Goal: Task Accomplishment & Management: Manage account settings

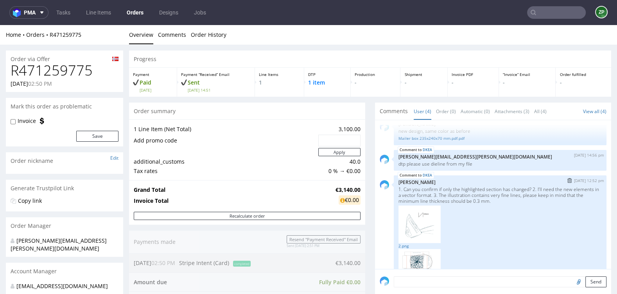
scroll to position [46, 0]
click at [426, 231] on img at bounding box center [420, 224] width 42 height 38
click at [401, 223] on img at bounding box center [420, 224] width 42 height 38
click at [402, 245] on link "2.png" at bounding box center [500, 245] width 203 height 6
click at [414, 254] on img at bounding box center [420, 268] width 42 height 40
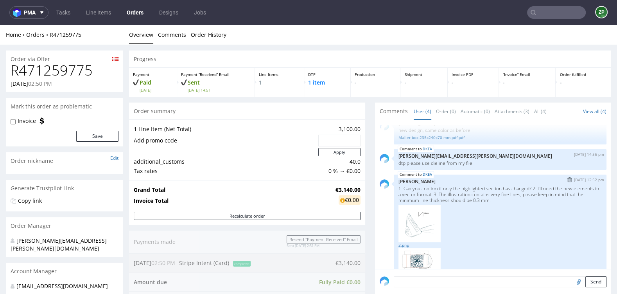
scroll to position [80, 0]
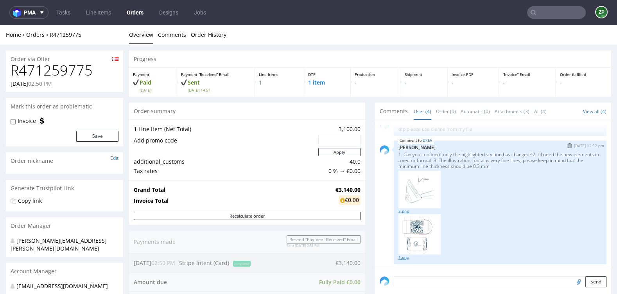
click at [399, 256] on link "1.png" at bounding box center [500, 257] width 203 height 6
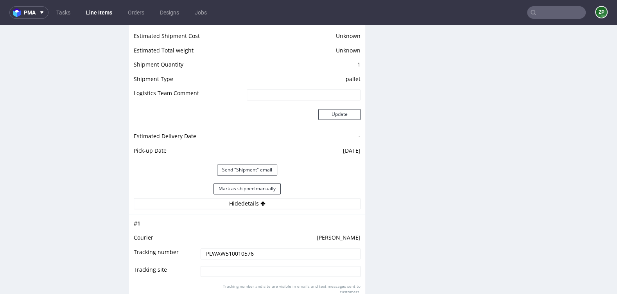
scroll to position [28, 0]
click at [563, 20] on nav "pma Tasks Line Items Orders Designs Jobs ZP" at bounding box center [308, 12] width 617 height 25
click at [555, 13] on input "text" at bounding box center [556, 12] width 59 height 13
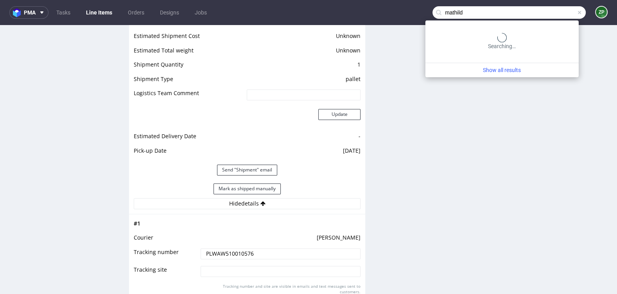
type input "mathild"
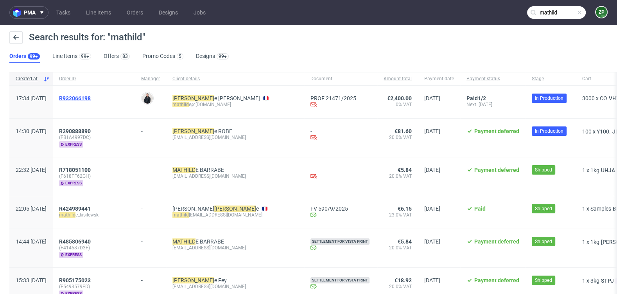
click at [91, 97] on span "R932066198" at bounding box center [75, 98] width 32 height 6
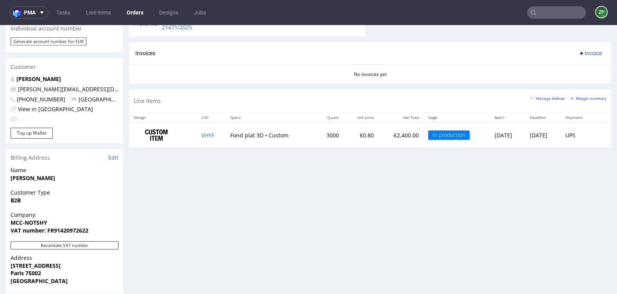
scroll to position [496, 0]
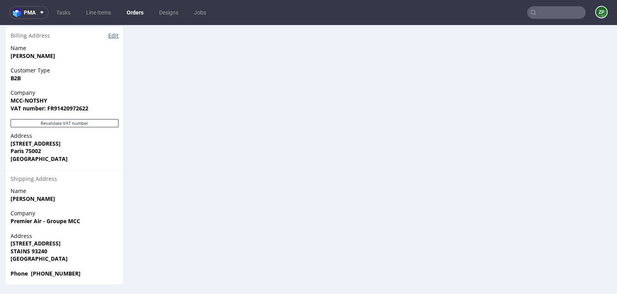
click at [113, 34] on link "Edit" at bounding box center [113, 36] width 10 height 8
click at [137, 13] on link "Orders" at bounding box center [135, 12] width 26 height 13
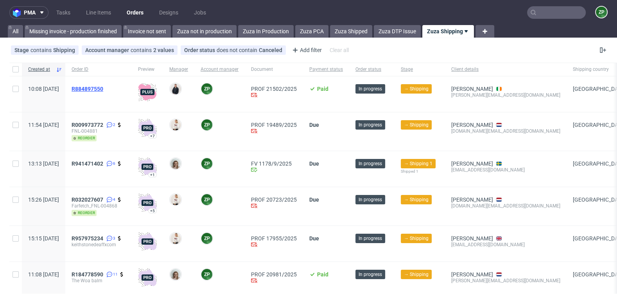
click at [103, 87] on span "R884897550" at bounding box center [88, 89] width 32 height 6
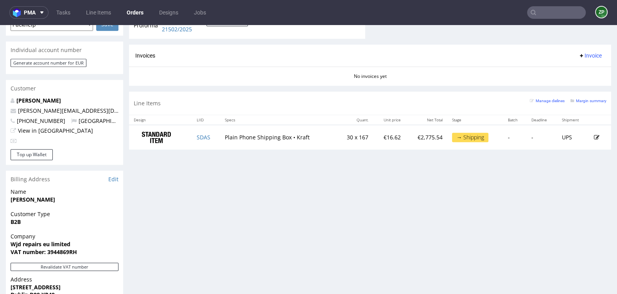
scroll to position [364, 0]
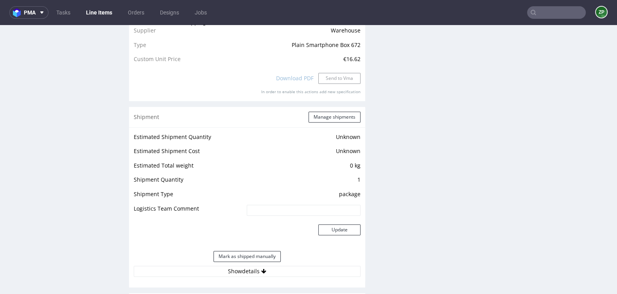
scroll to position [759, 0]
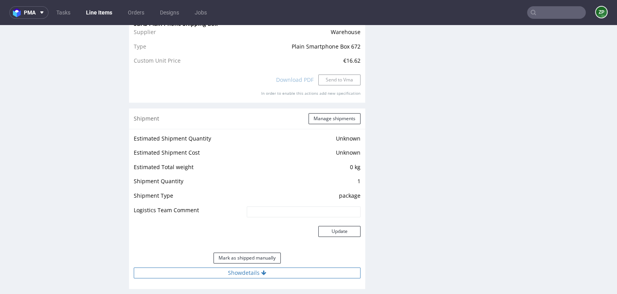
click at [217, 272] on button "Show details" at bounding box center [247, 272] width 227 height 11
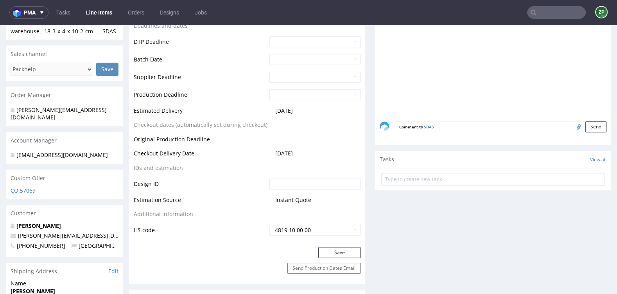
scroll to position [0, 0]
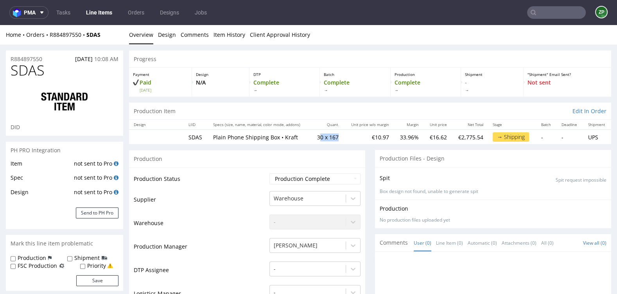
drag, startPoint x: 338, startPoint y: 137, endPoint x: 310, endPoint y: 134, distance: 27.9
click at [313, 134] on td "30 x 167" at bounding box center [327, 136] width 33 height 14
copy td "30 x 167"
click at [546, 7] on input "text" at bounding box center [556, 12] width 59 height 13
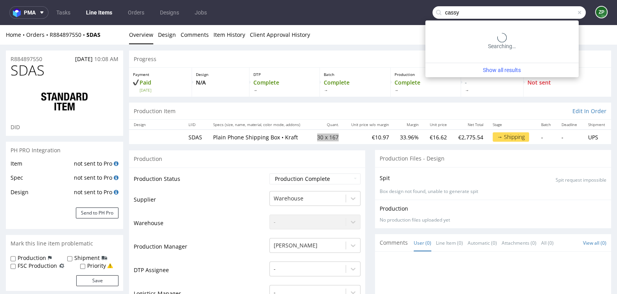
type input "cassy"
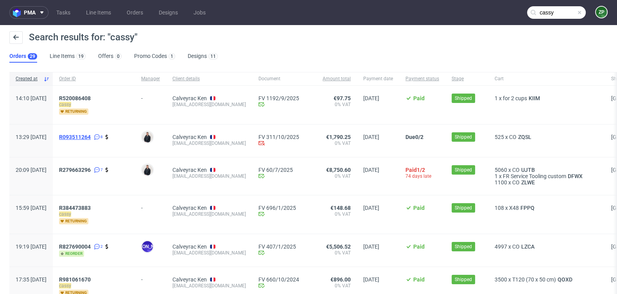
click at [91, 137] on span "R093511264" at bounding box center [75, 137] width 32 height 6
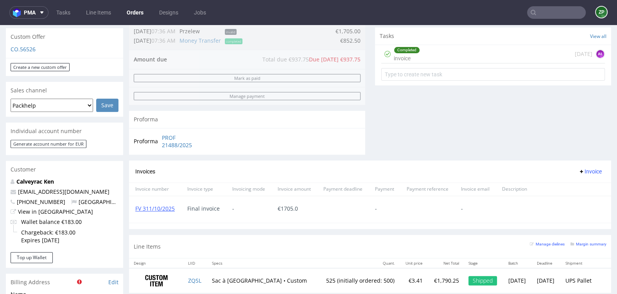
scroll to position [272, 0]
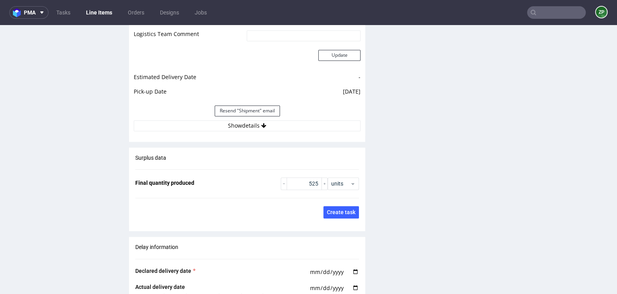
scroll to position [1103, 0]
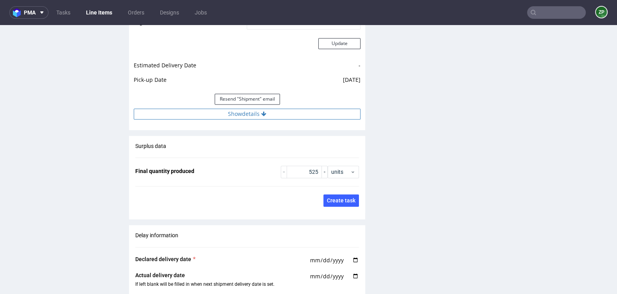
click at [239, 108] on button "Show details" at bounding box center [247, 113] width 227 height 11
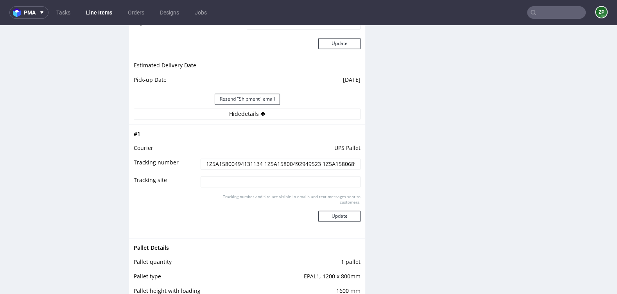
click at [230, 159] on input "1Z5A15800494131134 1Z5A15800492949523 1Z5A15806890381565 1Z5A15806891953570 1Z5…" at bounding box center [281, 163] width 160 height 11
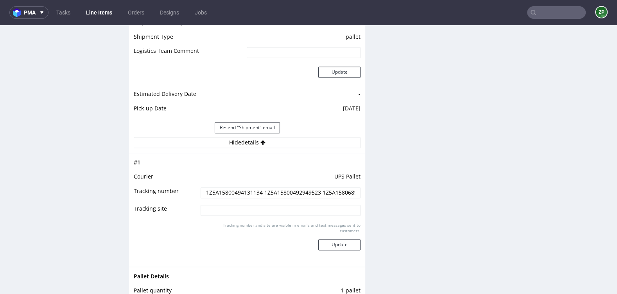
scroll to position [1136, 0]
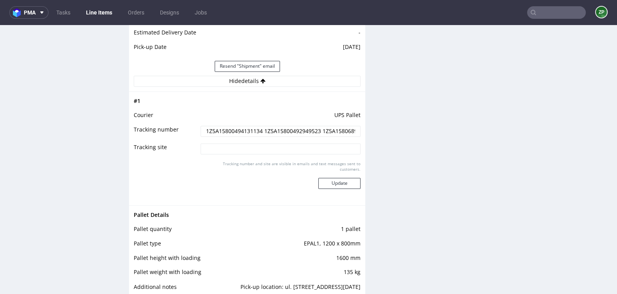
click at [248, 126] on input "1Z5A15800494131134 1Z5A15800492949523 1Z5A15806890381565 1Z5A15806891953570 1Z5…" at bounding box center [281, 131] width 160 height 11
click at [134, 15] on link "Orders" at bounding box center [136, 12] width 26 height 13
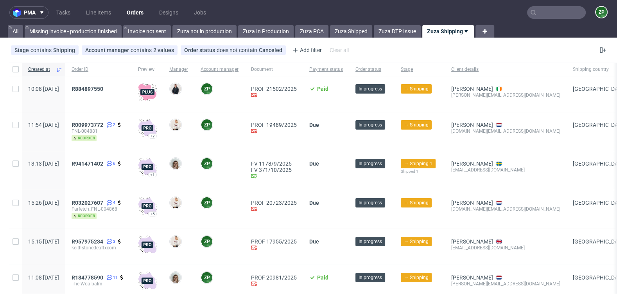
scroll to position [31, 0]
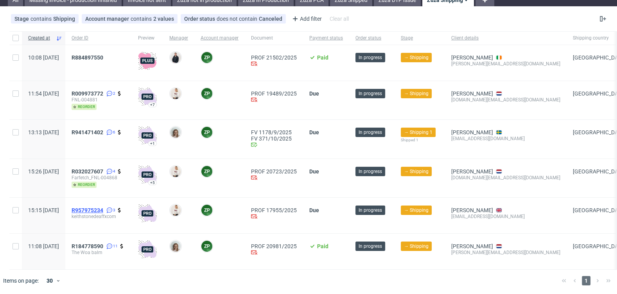
click at [103, 208] on span "R957975234" at bounding box center [88, 210] width 32 height 6
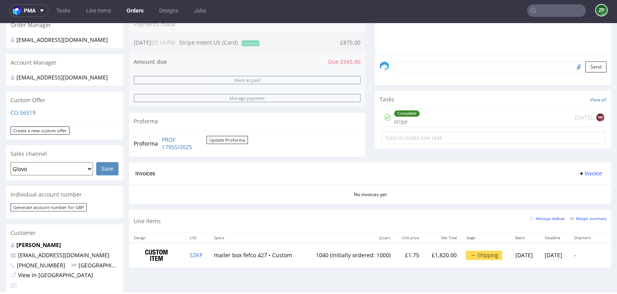
scroll to position [246, 0]
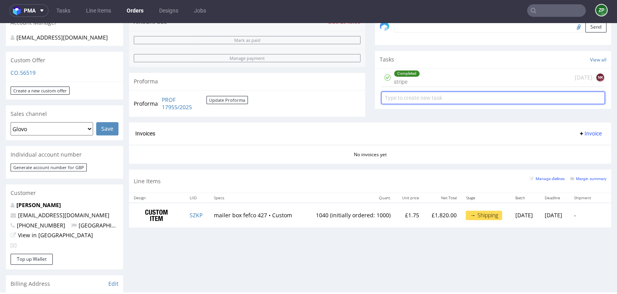
click at [415, 92] on input "text" at bounding box center [493, 98] width 224 height 13
type input "invoice"
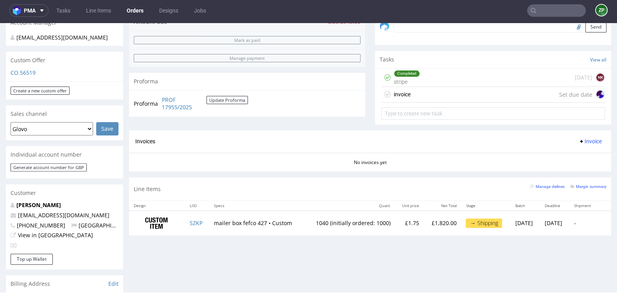
click at [417, 90] on div "invoice Set due date" at bounding box center [493, 95] width 224 height 16
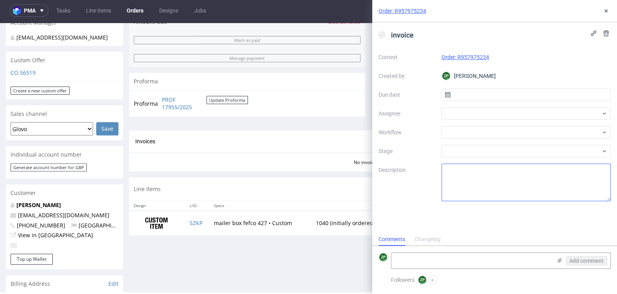
scroll to position [6, 0]
click at [478, 95] on input "text" at bounding box center [527, 94] width 170 height 13
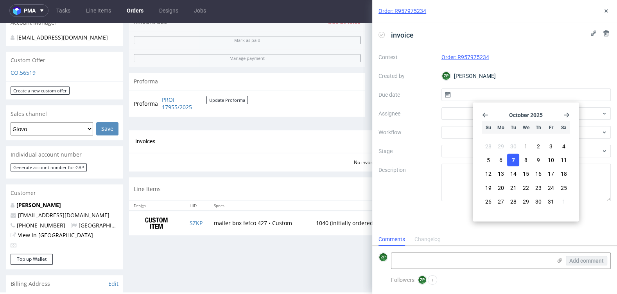
click at [513, 158] on span "7" at bounding box center [513, 160] width 3 height 8
type input "[DATE]"
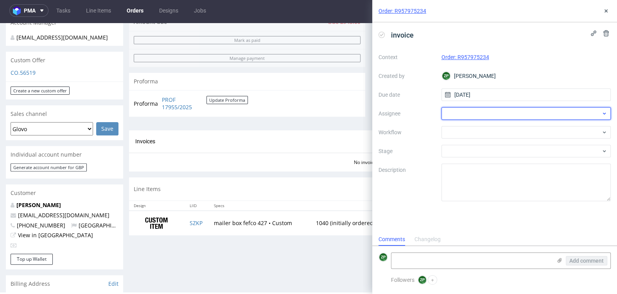
click at [458, 111] on div at bounding box center [527, 113] width 170 height 13
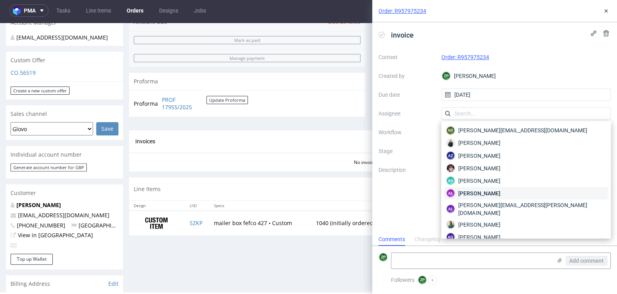
click at [469, 192] on span "Aleksandra Łętowska" at bounding box center [479, 193] width 42 height 8
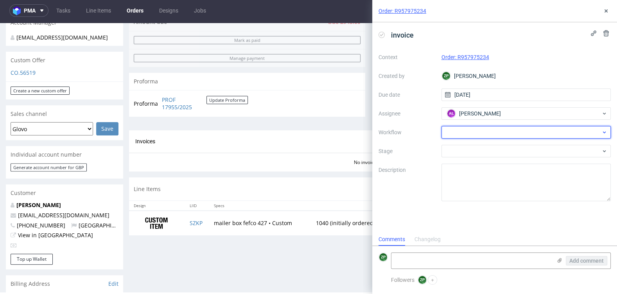
click at [474, 128] on div at bounding box center [527, 132] width 170 height 13
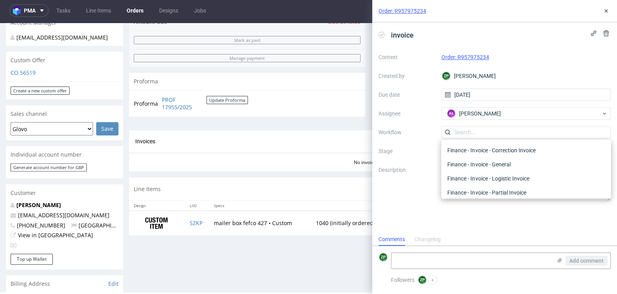
scroll to position [77, 0]
click at [478, 165] on div "Finance - Invoice - General" at bounding box center [525, 164] width 163 height 14
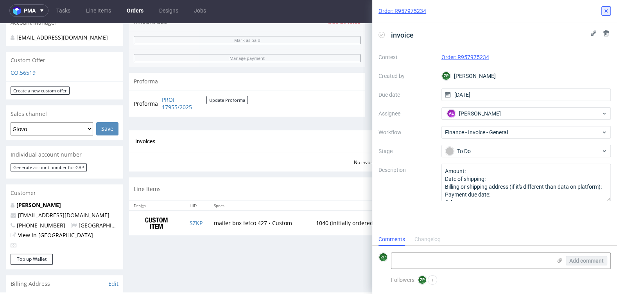
click at [604, 13] on icon at bounding box center [606, 11] width 6 height 6
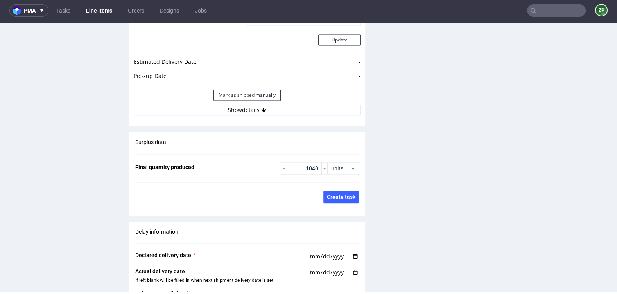
scroll to position [1107, 0]
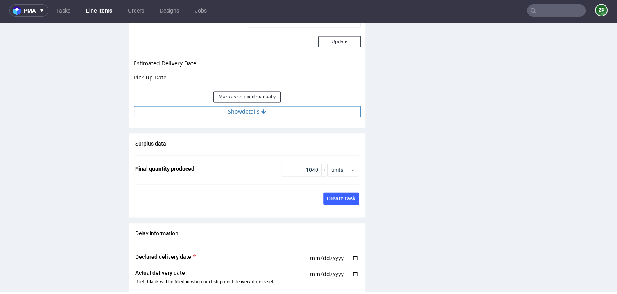
click at [240, 106] on button "Show details" at bounding box center [247, 111] width 227 height 11
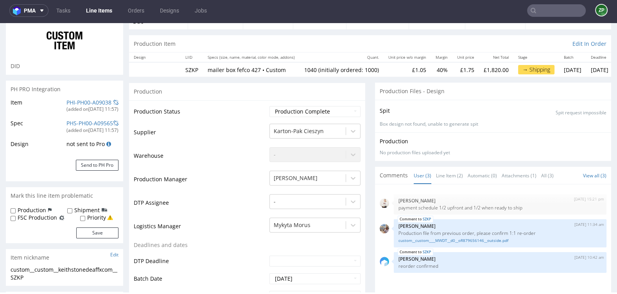
scroll to position [0, 0]
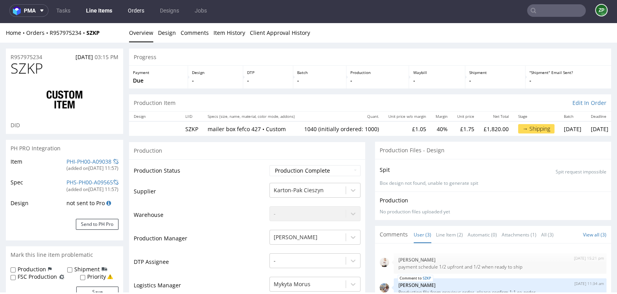
click at [142, 9] on link "Orders" at bounding box center [136, 10] width 26 height 13
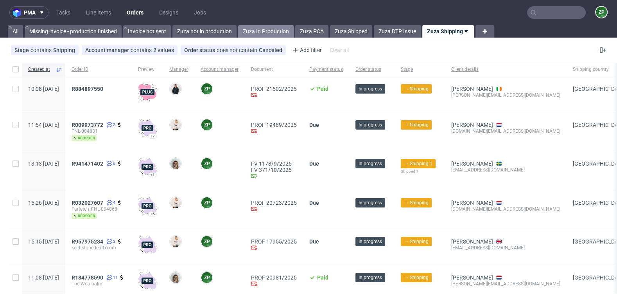
click at [259, 29] on link "Zuza In Production" at bounding box center [266, 31] width 56 height 13
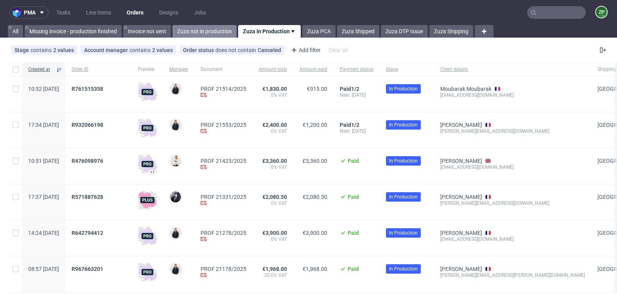
click at [224, 31] on link "Zuza not in production" at bounding box center [204, 31] width 64 height 13
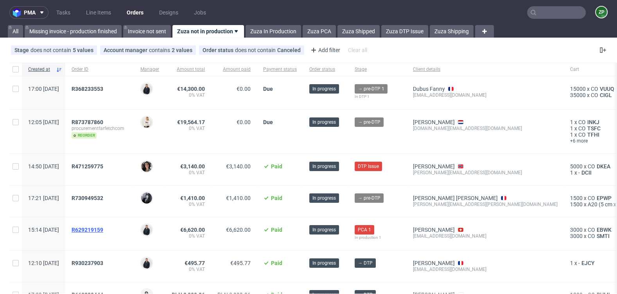
click at [103, 227] on span "R629219159" at bounding box center [88, 229] width 32 height 6
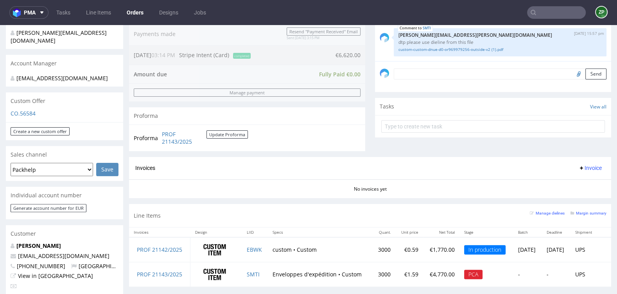
scroll to position [220, 0]
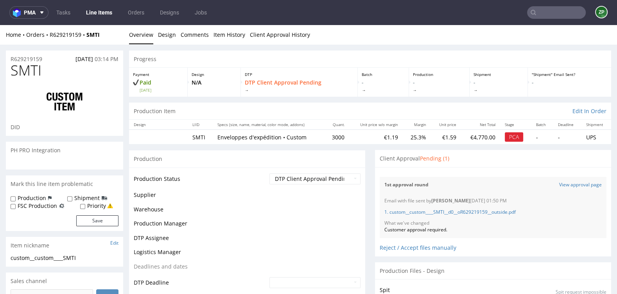
scroll to position [12, 0]
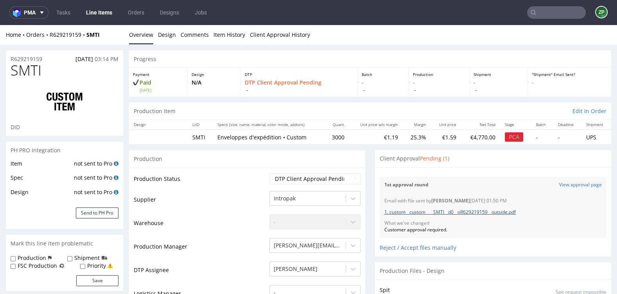
click at [432, 208] on link "1. custom__custom____SMTI__d0__oR629219159__outside.pdf" at bounding box center [449, 211] width 131 height 7
click at [568, 185] on link "View approval page" at bounding box center [580, 184] width 43 height 7
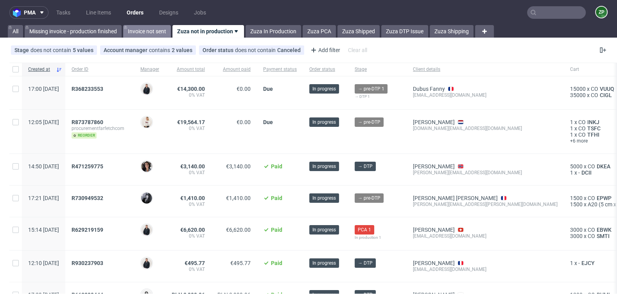
click at [136, 30] on link "Invoice not sent" at bounding box center [147, 31] width 48 height 13
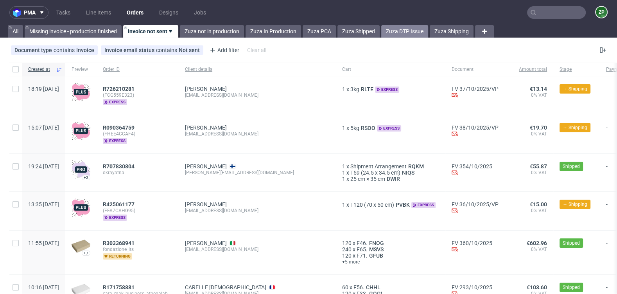
click at [397, 33] on link "Zuza DTP Issue" at bounding box center [404, 31] width 47 height 13
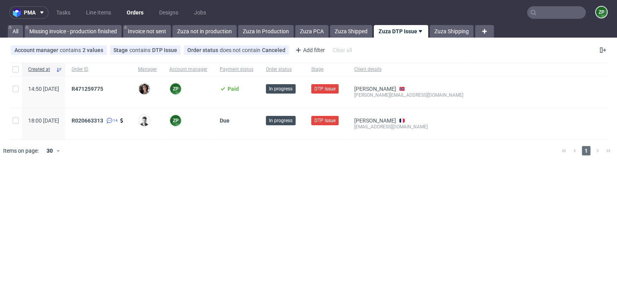
click at [444, 24] on nav "pma Tasks Line Items Orders Designs Jobs ZP" at bounding box center [308, 12] width 617 height 25
click at [444, 36] on link "Zuza Shipping" at bounding box center [452, 31] width 44 height 13
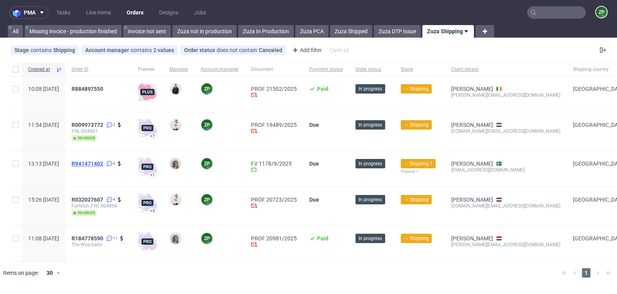
click at [103, 161] on span "R941471402" at bounding box center [88, 163] width 32 height 6
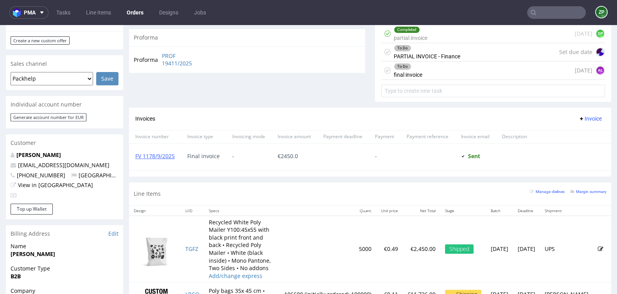
scroll to position [301, 0]
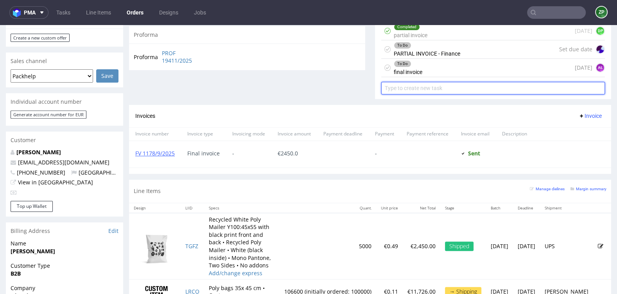
click at [411, 85] on input "text" at bounding box center [493, 88] width 224 height 13
type input "astripe for surpus"
click at [399, 88] on input "astripe for surpus" at bounding box center [493, 88] width 224 height 13
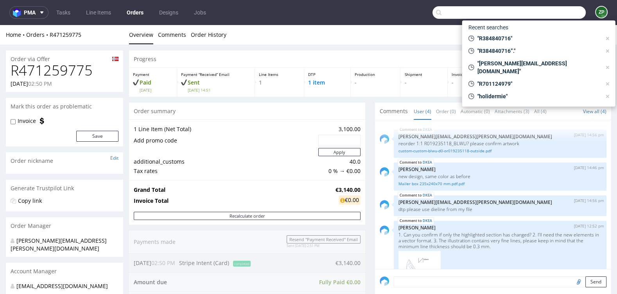
scroll to position [80, 0]
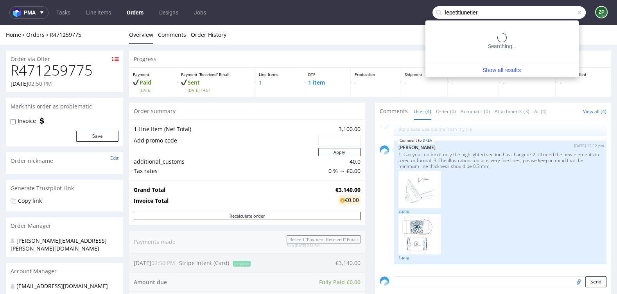
type input "lepetitlunetier"
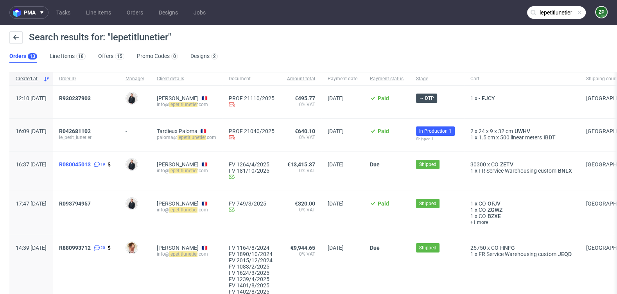
click at [91, 162] on span "R080045013" at bounding box center [75, 164] width 32 height 6
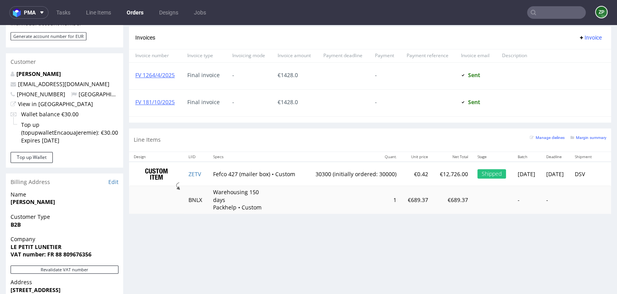
scroll to position [439, 0]
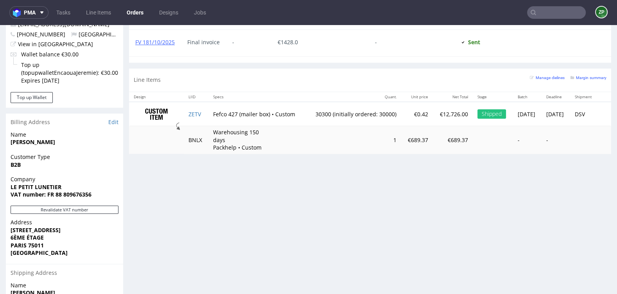
click at [546, 12] on input "text" at bounding box center [556, 12] width 59 height 13
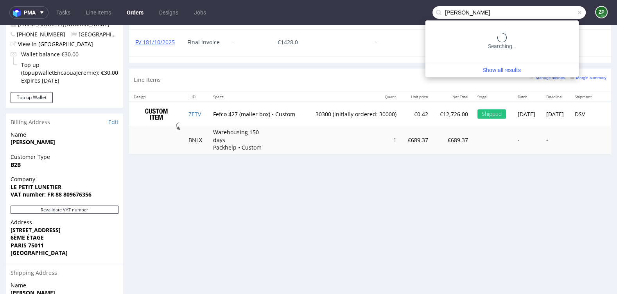
type input "dinda"
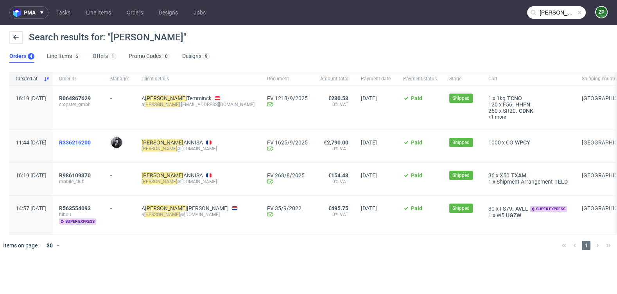
click at [91, 141] on span "R336216200" at bounding box center [75, 142] width 32 height 6
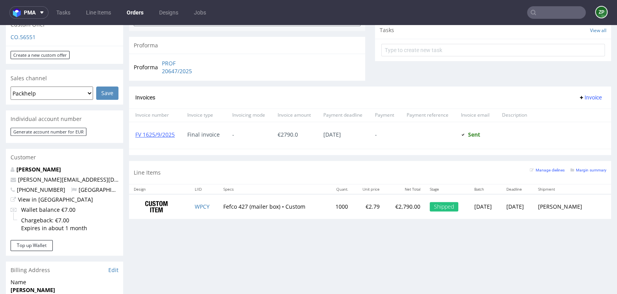
scroll to position [312, 0]
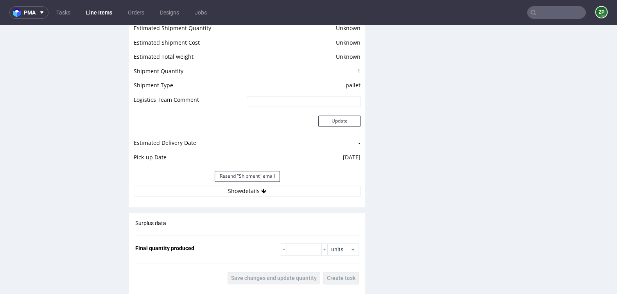
scroll to position [1078, 0]
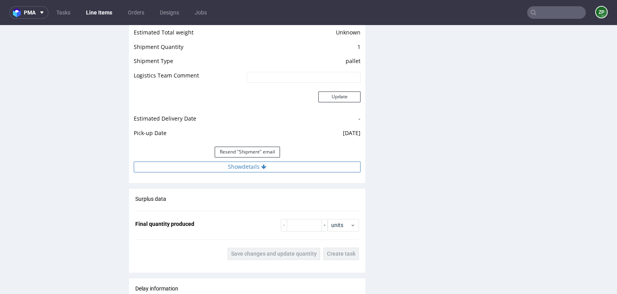
click at [273, 166] on button "Show details" at bounding box center [247, 166] width 227 height 11
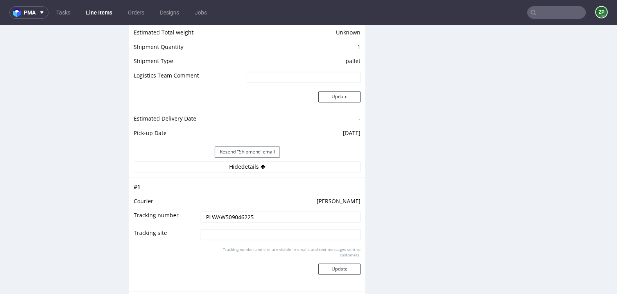
click at [223, 212] on input "PLWAW509046225" at bounding box center [281, 216] width 160 height 11
click at [141, 16] on link "Orders" at bounding box center [136, 12] width 26 height 13
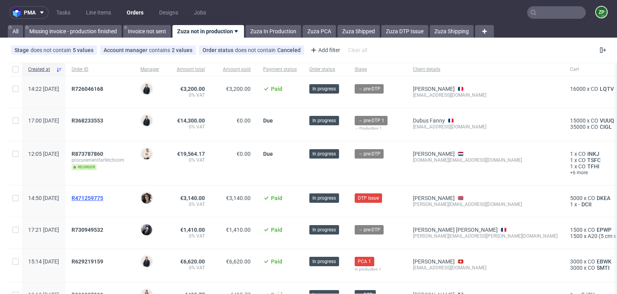
click at [103, 198] on span "R471259775" at bounding box center [88, 198] width 32 height 6
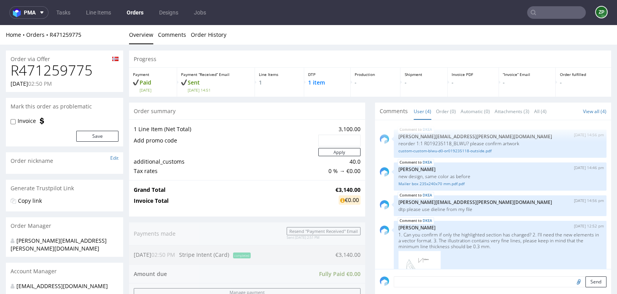
scroll to position [80, 0]
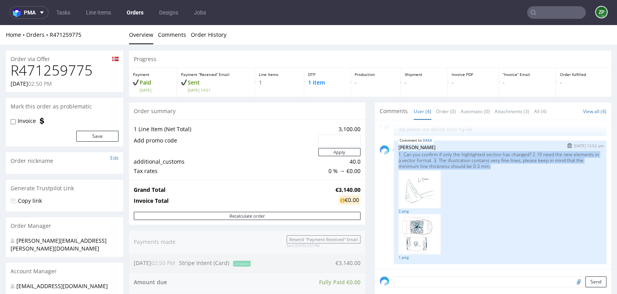
drag, startPoint x: 395, startPoint y: 151, endPoint x: 524, endPoint y: 167, distance: 129.6
click at [524, 167] on p "1. Can you confirm if only the highlighted section has changed? 2. I’ll need th…" at bounding box center [500, 160] width 203 height 18
copy p "1. Can you confirm if only the highlighted section has changed? 2. I’ll need th…"
click at [401, 209] on link "2.png" at bounding box center [500, 211] width 203 height 6
click at [403, 256] on link "1.png" at bounding box center [500, 257] width 203 height 6
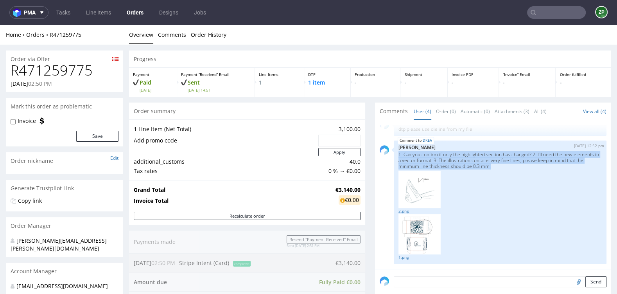
click at [142, 12] on link "Orders" at bounding box center [135, 12] width 26 height 13
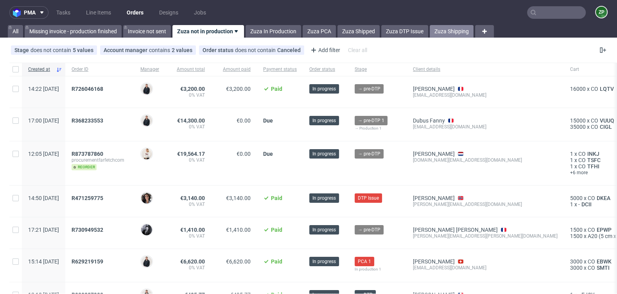
click at [443, 32] on link "Zuza Shipping" at bounding box center [452, 31] width 44 height 13
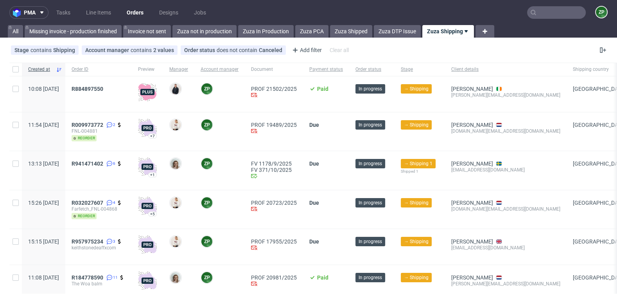
scroll to position [31, 0]
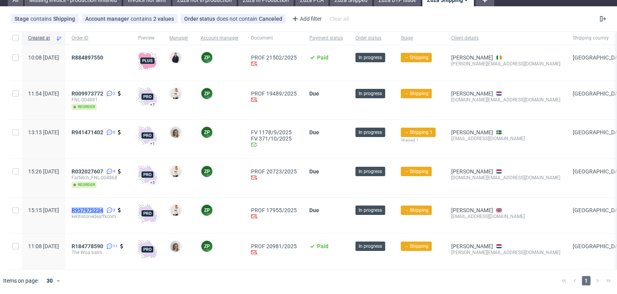
click at [103, 210] on span "R957975234" at bounding box center [88, 210] width 32 height 6
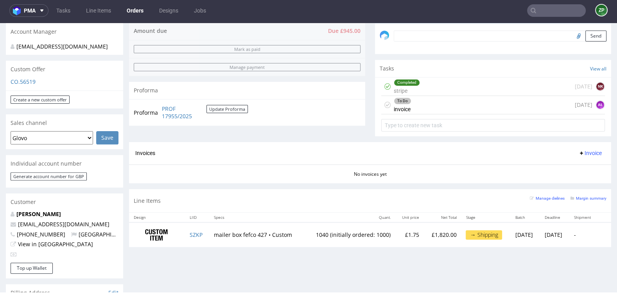
scroll to position [250, 0]
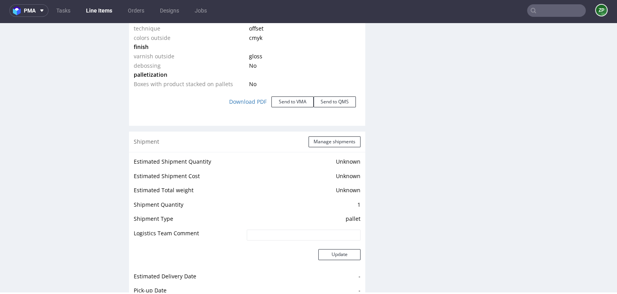
scroll to position [968, 0]
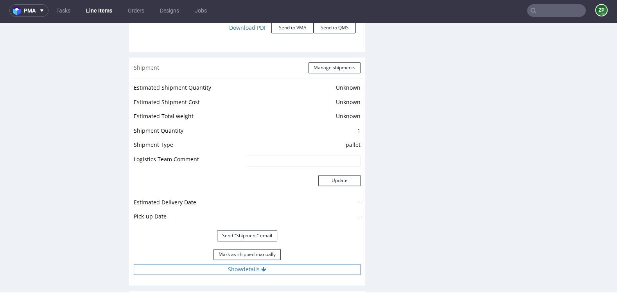
click at [253, 264] on button "Show details" at bounding box center [247, 269] width 227 height 11
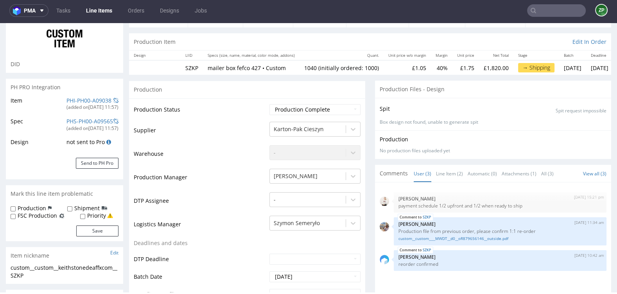
scroll to position [0, 0]
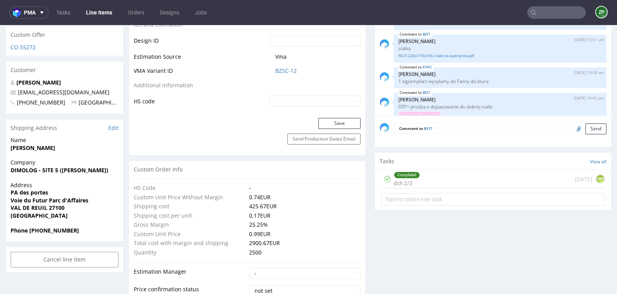
scroll to position [263, 0]
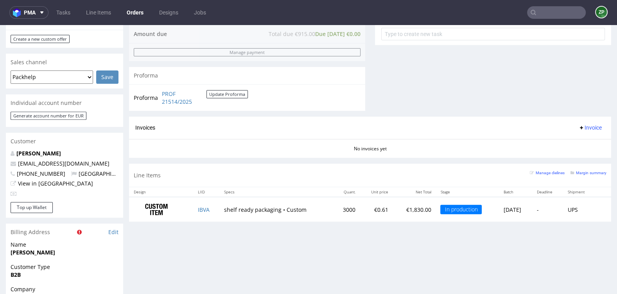
scroll to position [327, 0]
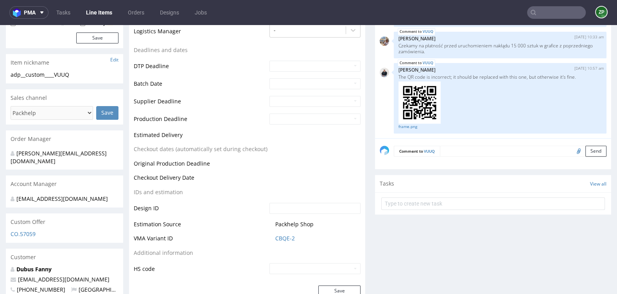
scroll to position [257, 0]
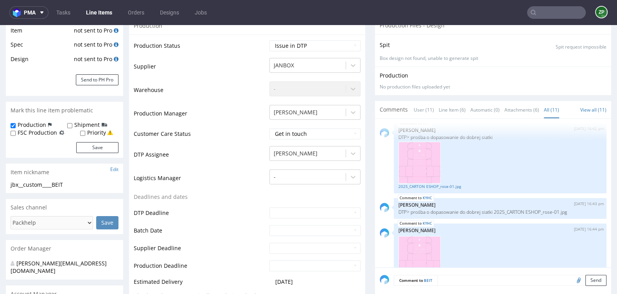
scroll to position [122, 0]
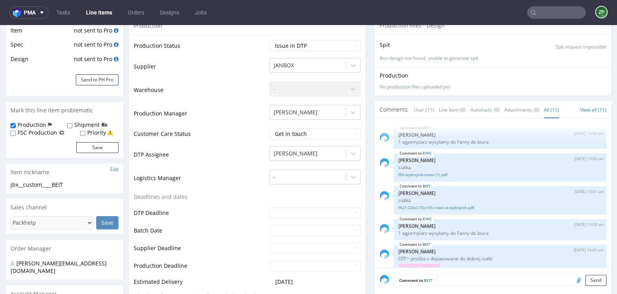
scroll to position [122, 0]
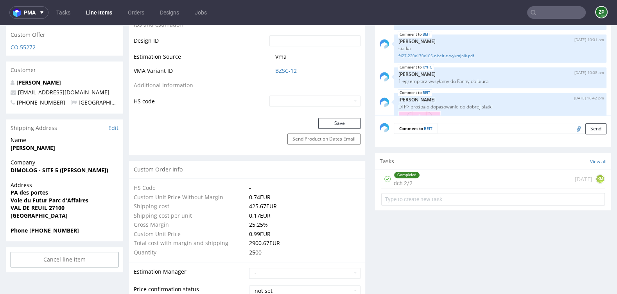
scroll to position [263, 0]
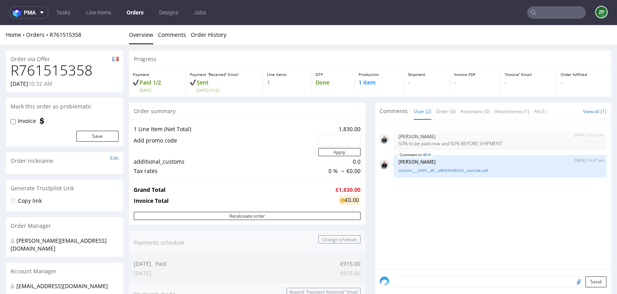
scroll to position [327, 0]
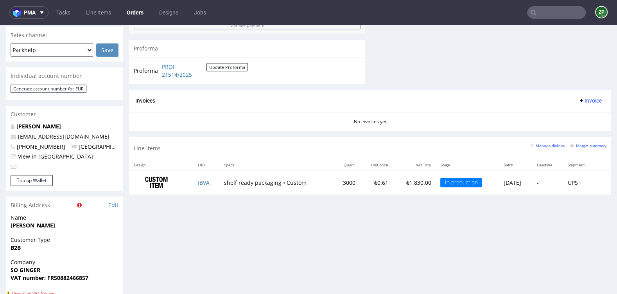
click at [136, 14] on link "Orders" at bounding box center [135, 12] width 26 height 13
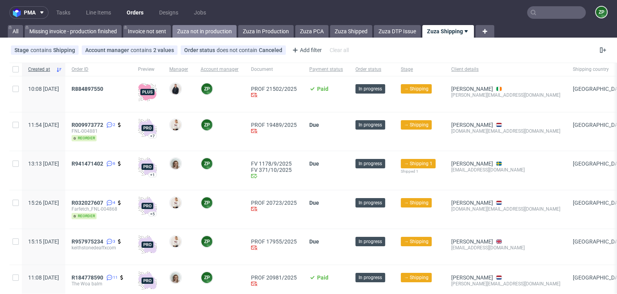
click at [214, 29] on link "Zuza not in production" at bounding box center [204, 31] width 64 height 13
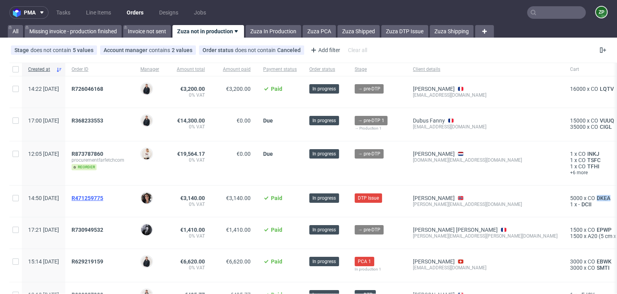
click at [103, 197] on span "R471259775" at bounding box center [88, 198] width 32 height 6
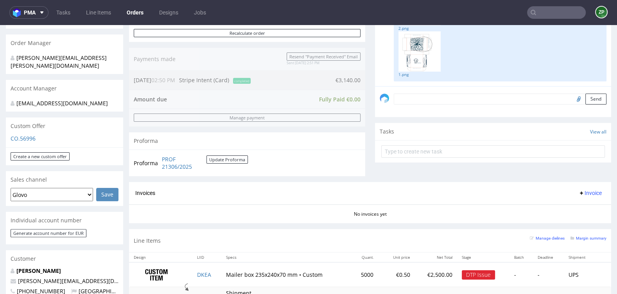
scroll to position [248, 0]
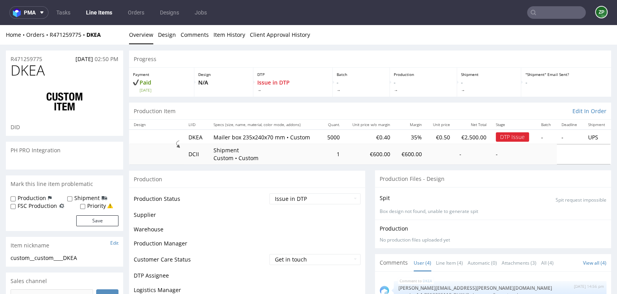
scroll to position [80, 0]
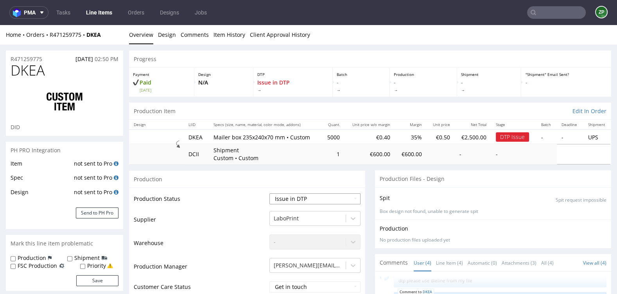
click at [315, 196] on select "Waiting for Artwork Waiting for Diecut Waiting for Mockup Waiting for DTP Waiti…" at bounding box center [314, 198] width 91 height 11
select select "back_for_dtp"
click at [269, 193] on select "Waiting for Artwork Waiting for Diecut Waiting for Mockup Waiting for DTP Waiti…" at bounding box center [314, 198] width 91 height 11
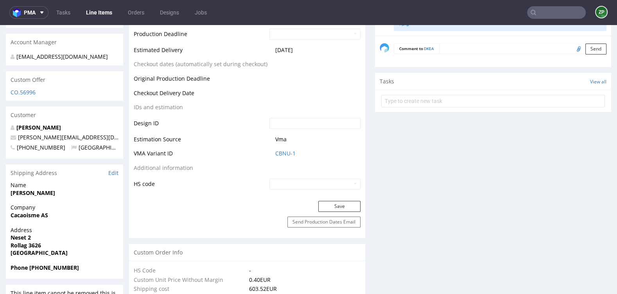
scroll to position [385, 0]
click at [340, 204] on button "Save" at bounding box center [339, 205] width 42 height 11
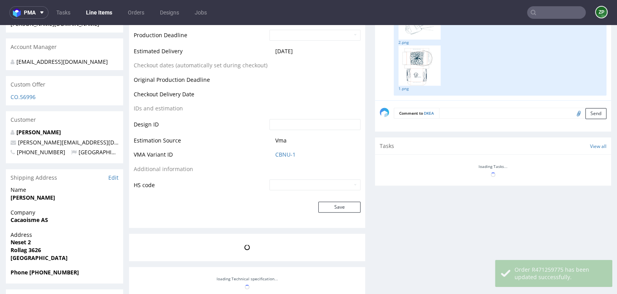
scroll to position [380, 0]
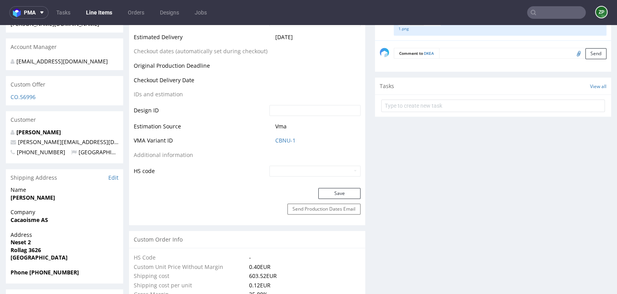
click at [451, 52] on textarea at bounding box center [522, 53] width 167 height 11
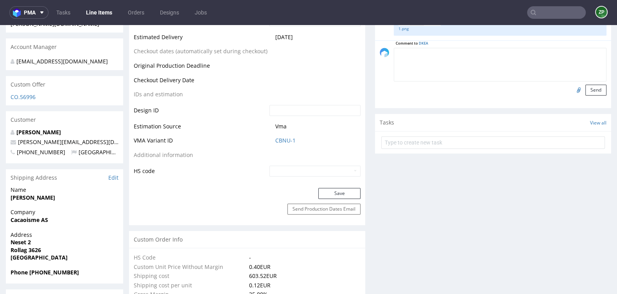
paste textarea "klient napisał: 1: That is correct. 2: That is unavailable, so bitmap images ha…"
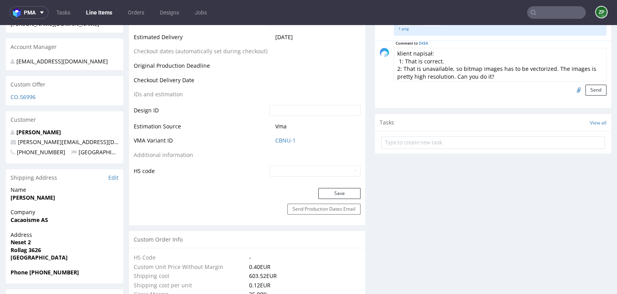
scroll to position [6, 0]
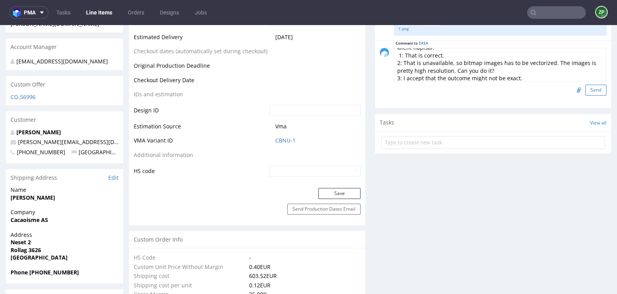
type textarea "klient napisał: 1: That is correct. 2: That is unavailable, so bitmap images ha…"
click at [590, 90] on button "Send" at bounding box center [596, 89] width 21 height 11
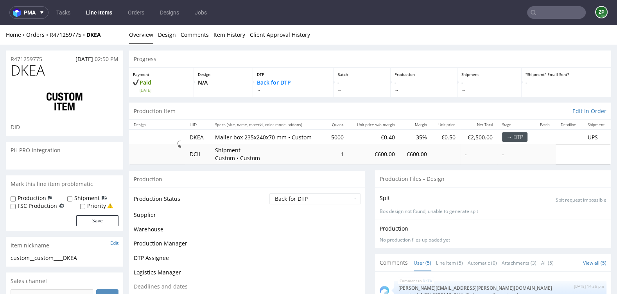
scroll to position [117, 0]
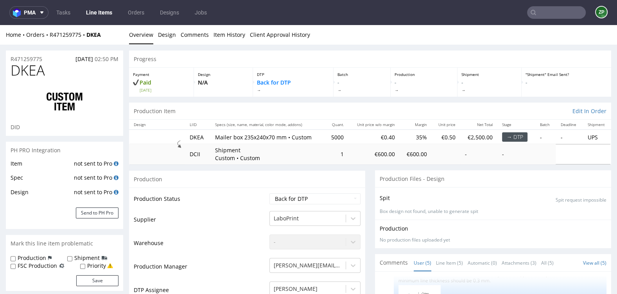
click at [102, 11] on link "Line Items" at bounding box center [99, 12] width 36 height 13
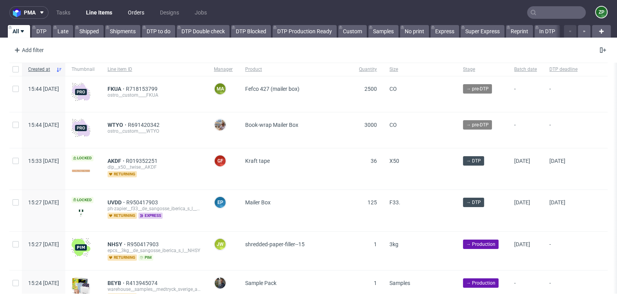
click at [138, 12] on link "Orders" at bounding box center [136, 12] width 26 height 13
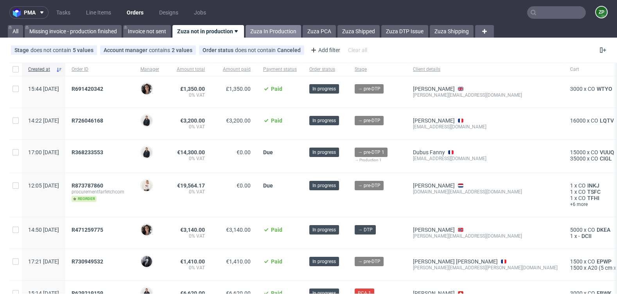
click at [269, 32] on link "Zuza In Production" at bounding box center [274, 31] width 56 height 13
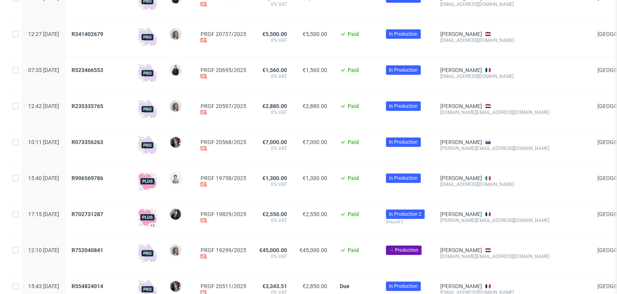
scroll to position [308, 0]
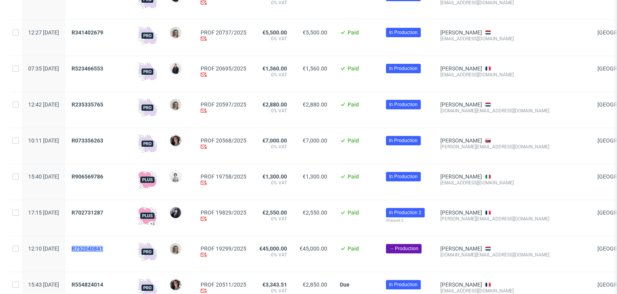
click at [101, 249] on span "R752040841" at bounding box center [88, 248] width 32 height 6
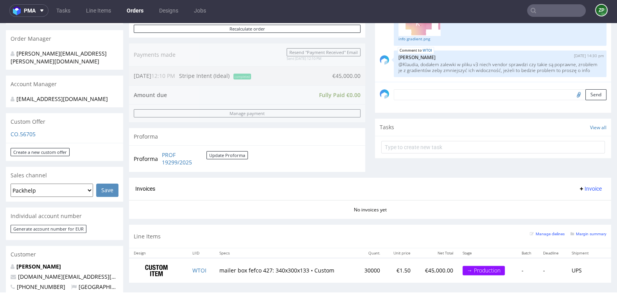
scroll to position [190, 0]
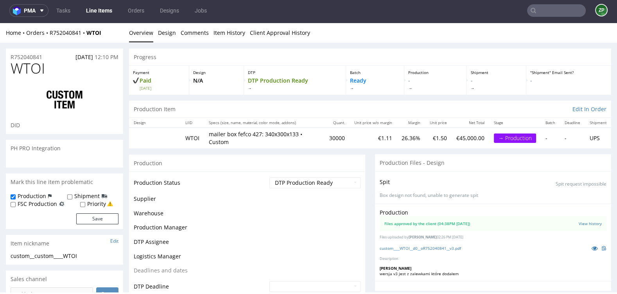
scroll to position [370, 0]
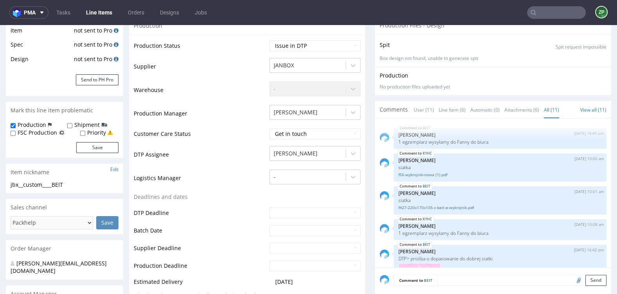
scroll to position [122, 0]
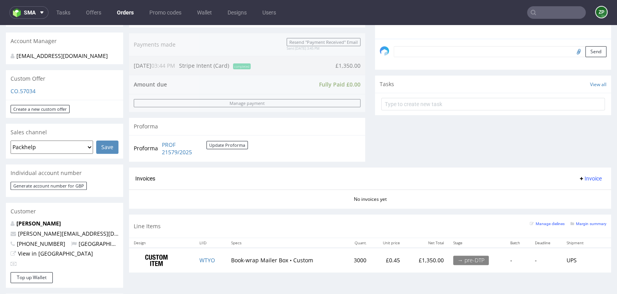
scroll to position [231, 0]
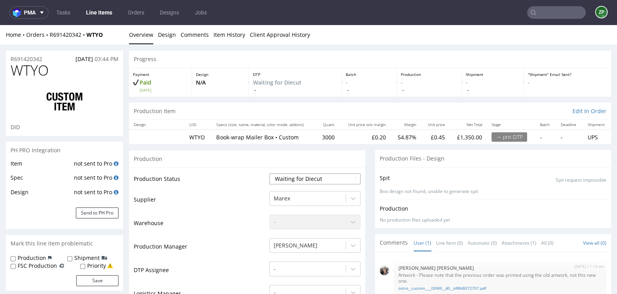
click at [299, 180] on select "Waiting for Artwork Waiting for Diecut Waiting for Mockup Waiting for DTP Waiti…" at bounding box center [314, 178] width 91 height 11
select select "dtp_waiting_for_check"
click at [269, 173] on select "Waiting for Artwork Waiting for Diecut Waiting for Mockup Waiting for DTP Waiti…" at bounding box center [314, 178] width 91 height 11
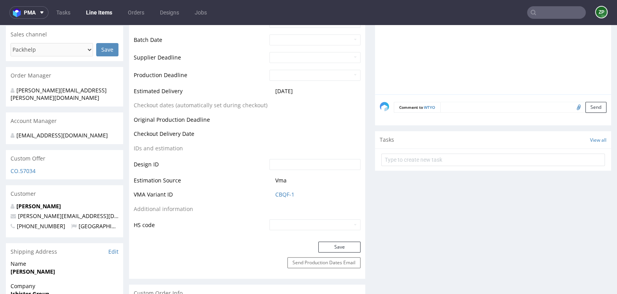
scroll to position [316, 0]
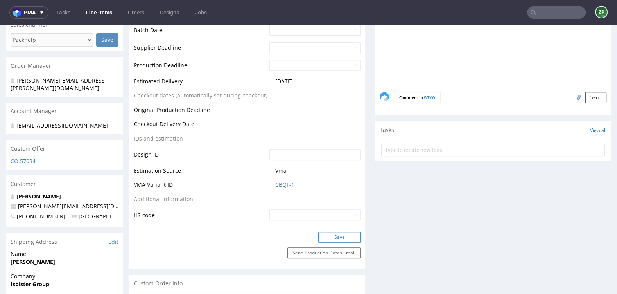
click at [335, 235] on button "Save" at bounding box center [339, 237] width 42 height 11
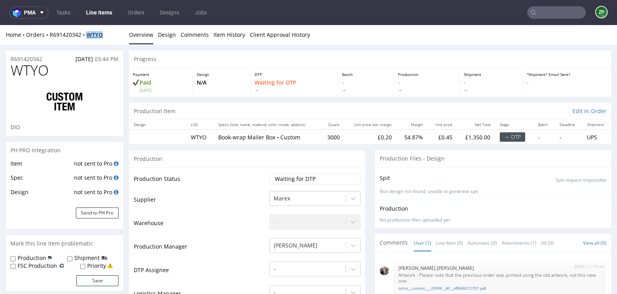
scroll to position [43, 0]
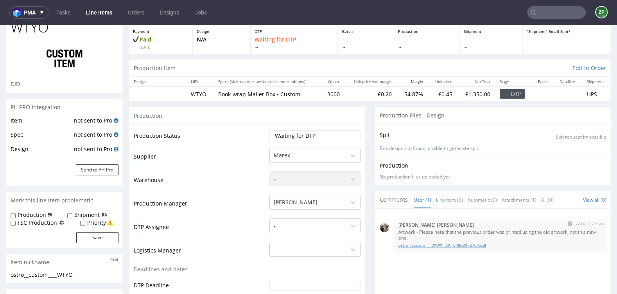
click at [475, 246] on link "ostro__custom____DXWX__d0__oR868072707.pdf" at bounding box center [500, 245] width 203 height 6
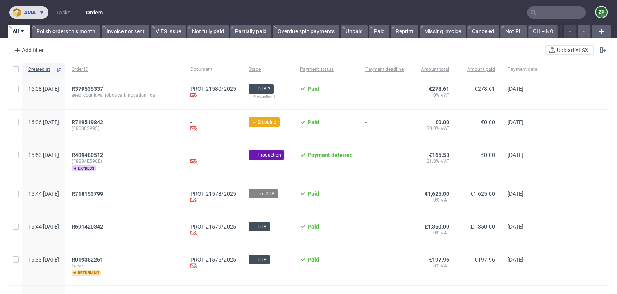
click at [28, 11] on span "ama" at bounding box center [30, 12] width 12 height 5
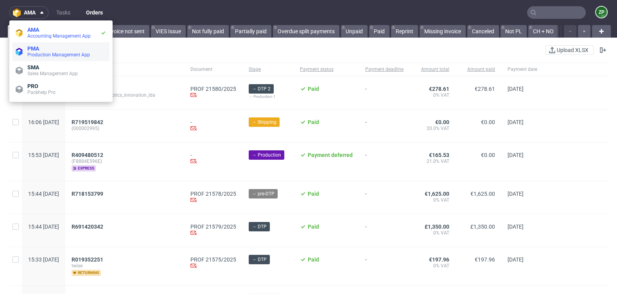
click at [46, 45] on span "PMA" at bounding box center [66, 48] width 79 height 6
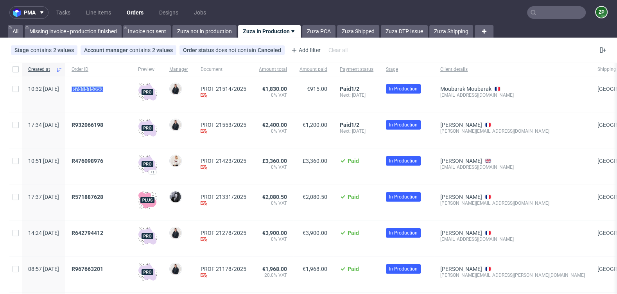
click at [103, 89] on span "R761515358" at bounding box center [88, 89] width 32 height 6
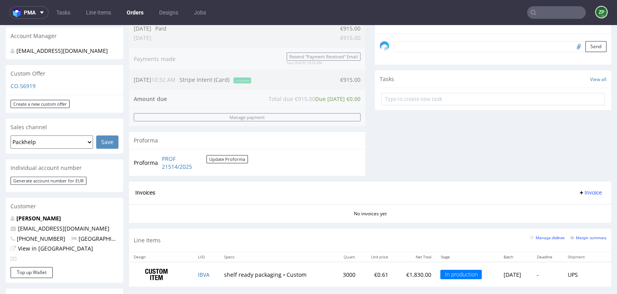
scroll to position [231, 0]
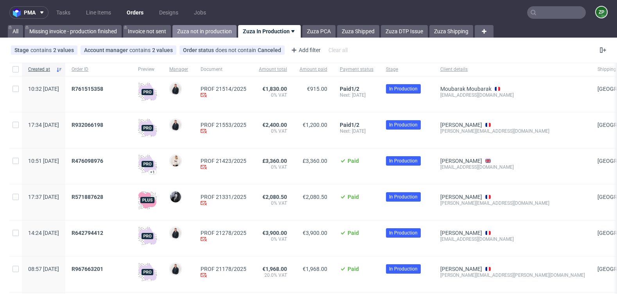
click at [209, 26] on link "Zuza not in production" at bounding box center [204, 31] width 64 height 13
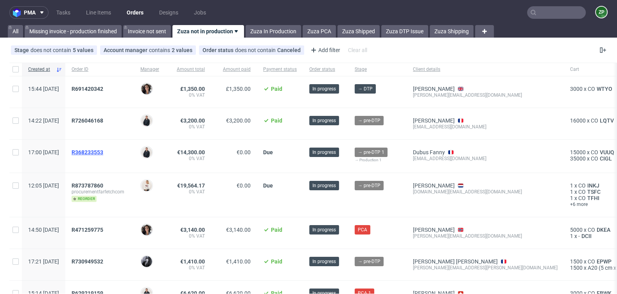
click at [102, 153] on span "R368233553" at bounding box center [88, 152] width 32 height 6
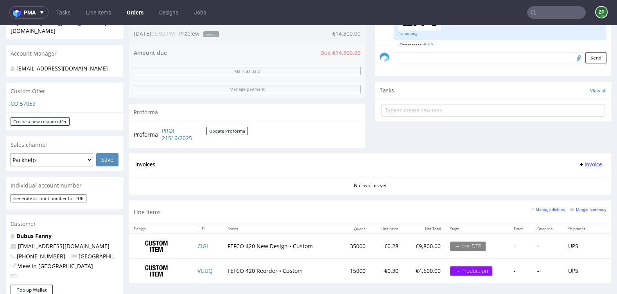
scroll to position [220, 0]
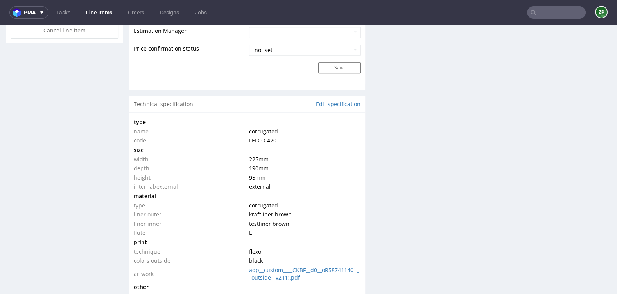
scroll to position [665, 0]
click at [267, 266] on link "adp__custom____CKBF__d0__oR587411401__outside__v2 (1).pdf" at bounding box center [304, 272] width 110 height 15
